Goal: Information Seeking & Learning: Learn about a topic

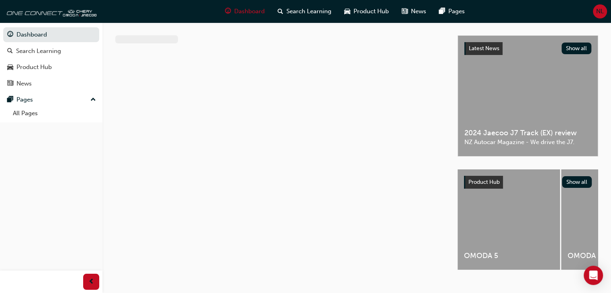
click at [235, 35] on div at bounding box center [356, 29] width 509 height 13
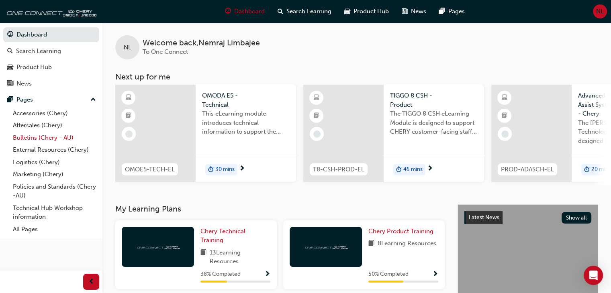
click at [53, 142] on link "Bulletins (Chery - AU)" at bounding box center [55, 138] width 90 height 12
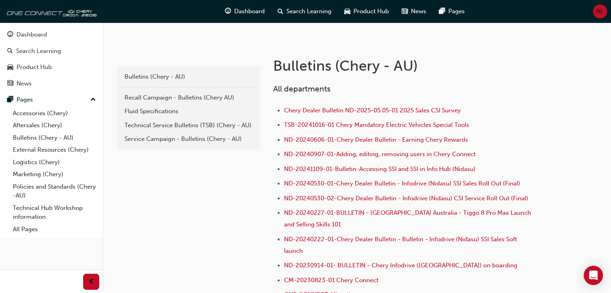
scroll to position [143, 0]
click at [219, 135] on div "Service Campaign - Bulletins (Chery - AU)" at bounding box center [189, 138] width 129 height 9
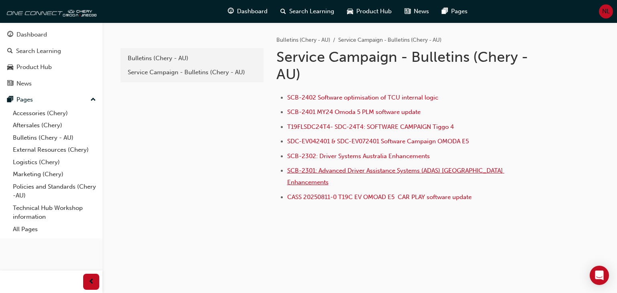
click at [332, 171] on span "SCB-2301: Advanced Driver Assistance Systems (ADAS) [GEOGRAPHIC_DATA] Enhanceme…" at bounding box center [395, 176] width 217 height 19
click at [368, 158] on span "SCB-2302: Driver Systems Australia Enhancements" at bounding box center [358, 156] width 143 height 7
click at [346, 168] on span "SCB-2301: Advanced Driver Assistance Systems (ADAS) [GEOGRAPHIC_DATA] Enhanceme…" at bounding box center [395, 176] width 217 height 19
click at [344, 155] on span "SCB-2302: Driver Systems Australia Enhancements" at bounding box center [358, 156] width 143 height 7
click at [367, 153] on span "SCB-2302: Driver Systems Australia Enhancements" at bounding box center [358, 156] width 143 height 7
